Goal: Answer question/provide support: Share knowledge or assist other users

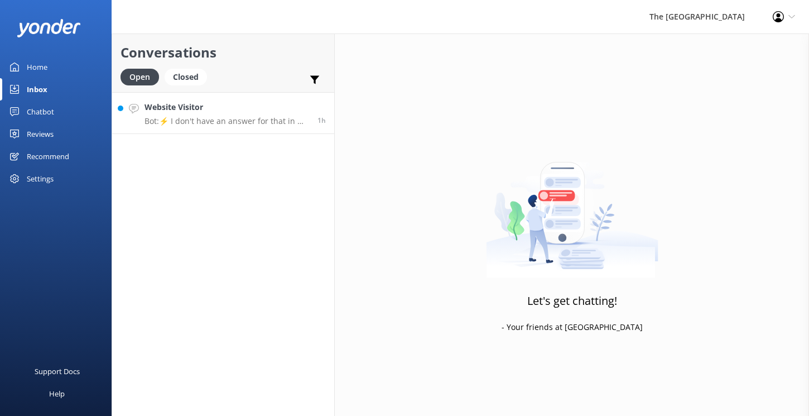
click at [222, 118] on p "Bot: ⚡ I don't have an answer for that in my knowledge base. Please try and rep…" at bounding box center [227, 121] width 165 height 10
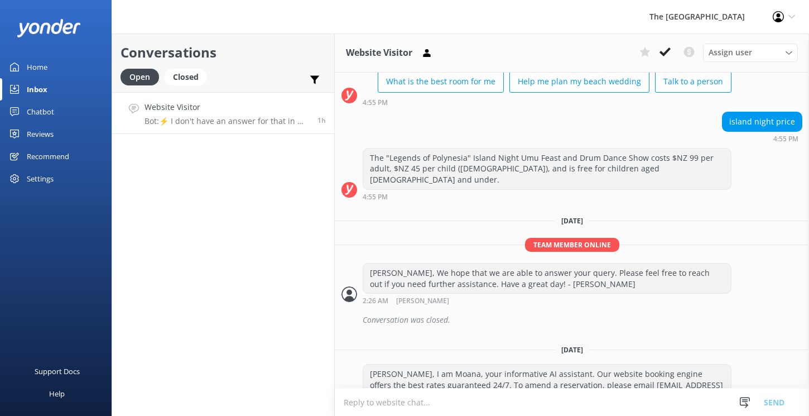
scroll to position [803, 0]
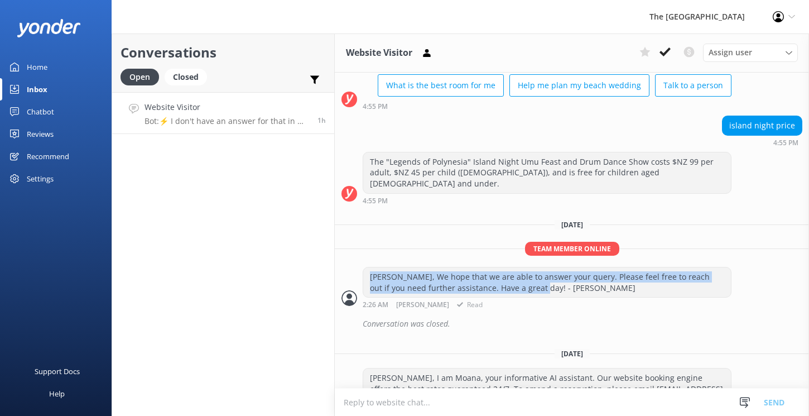
drag, startPoint x: 523, startPoint y: 256, endPoint x: 371, endPoint y: 240, distance: 152.6
click at [371, 267] on div "Kia Orana, We hope that we are able to answer your query. Please feel free to r…" at bounding box center [547, 282] width 368 height 30
copy div "Kia Orana, We hope that we are able to answer your query. Please feel free to r…"
